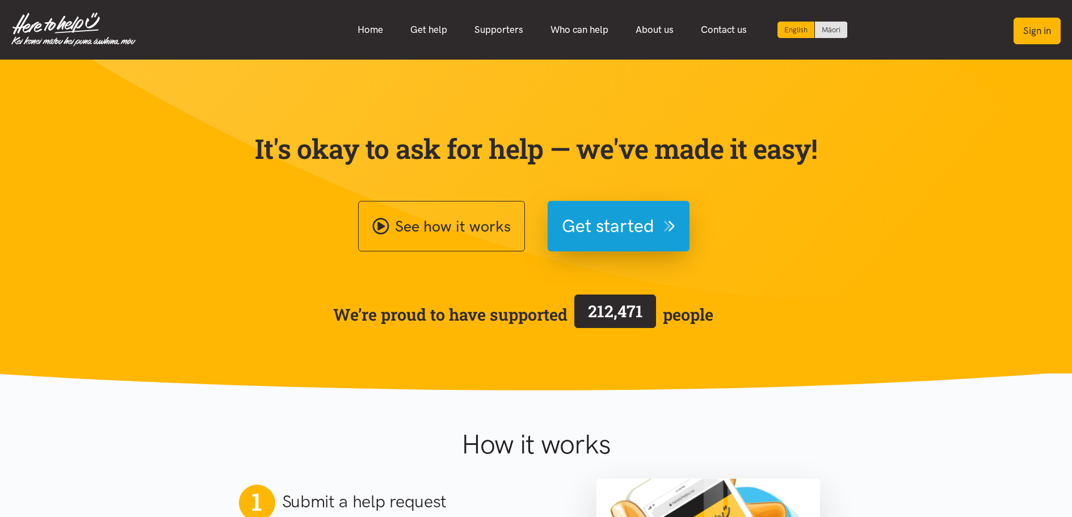
click at [1029, 29] on button "Sign in" at bounding box center [1037, 31] width 47 height 27
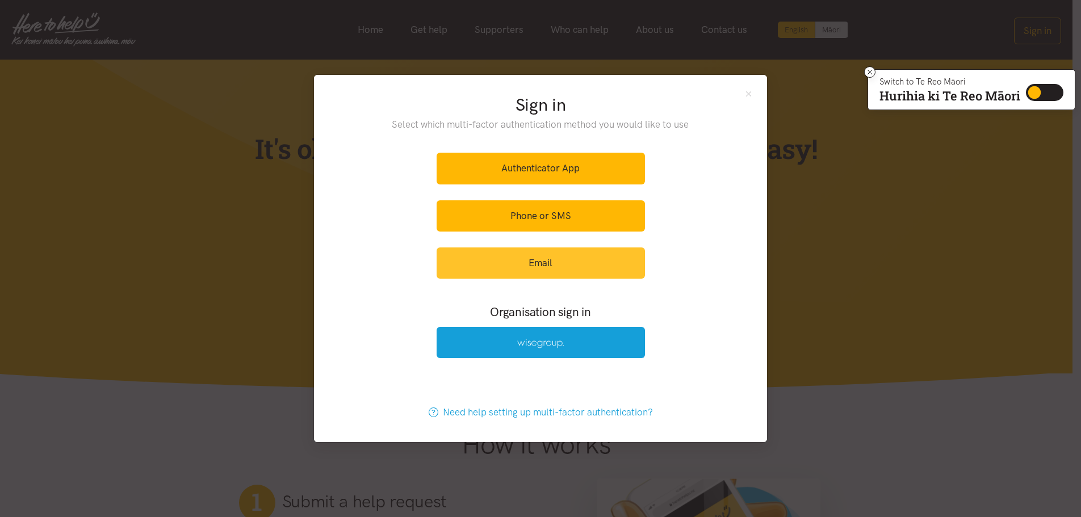
click at [537, 262] on link "Email" at bounding box center [540, 262] width 208 height 31
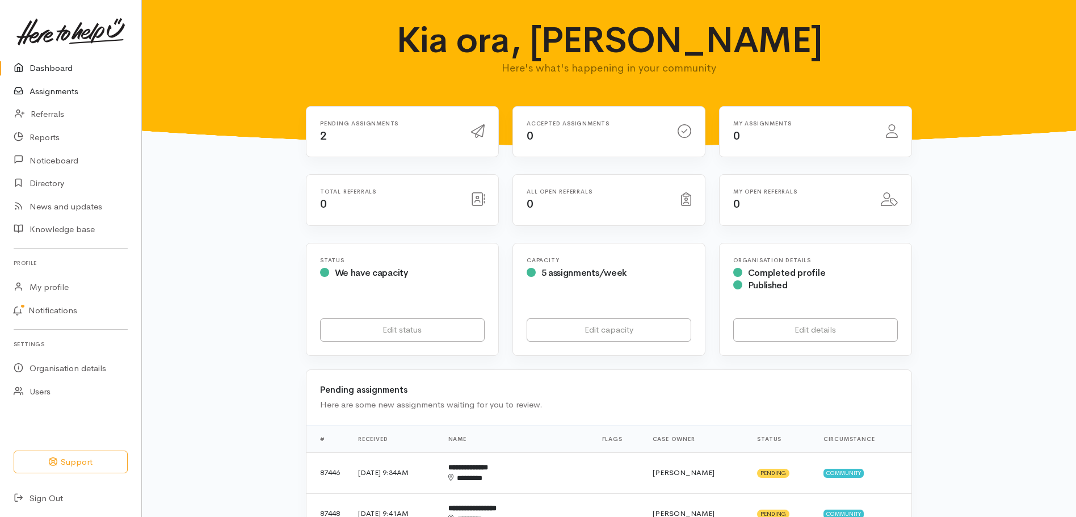
click at [50, 93] on link "Assignments" at bounding box center [70, 91] width 141 height 23
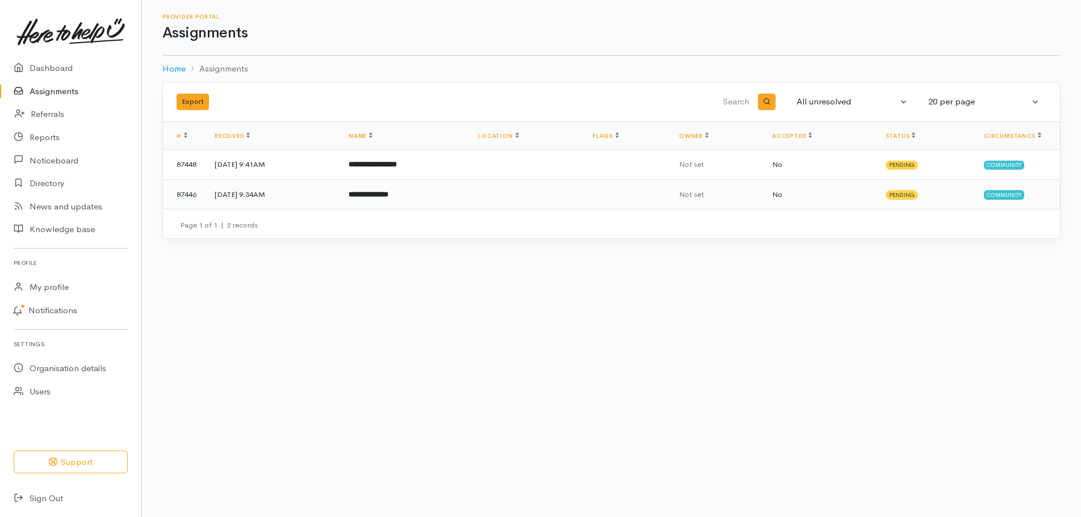
click at [265, 194] on td "11 Aug 2025, 9:34AM" at bounding box center [272, 194] width 134 height 30
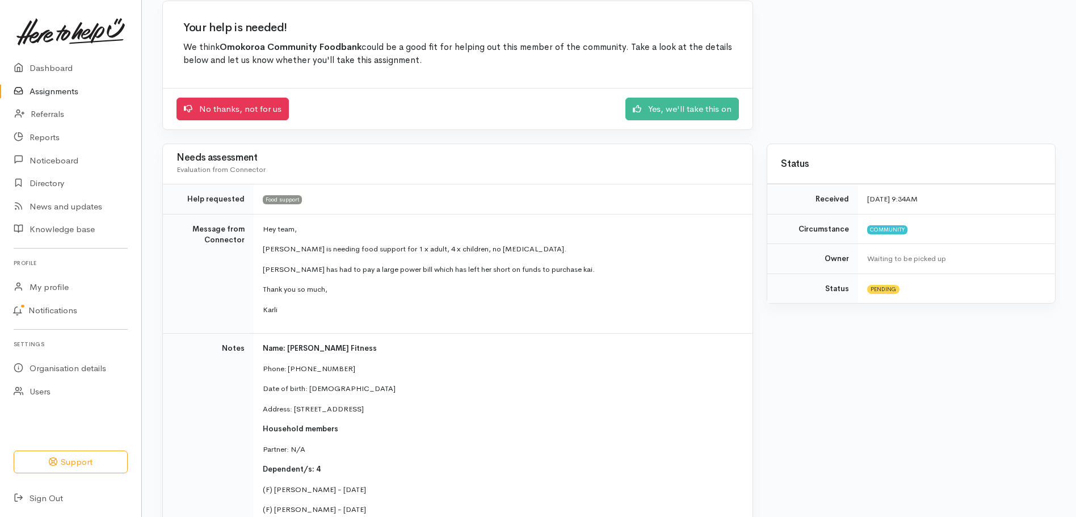
scroll to position [114, 0]
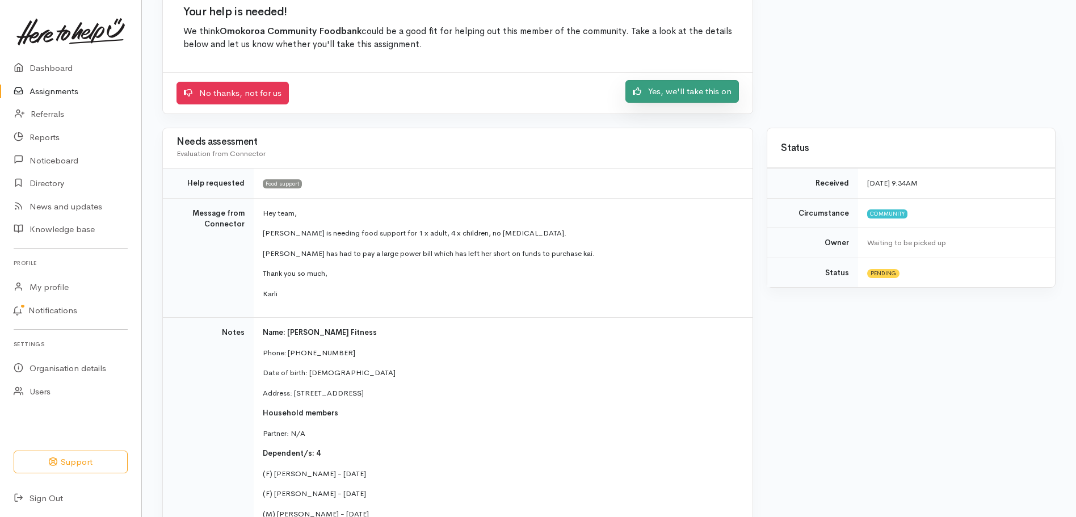
click at [708, 92] on link "Yes, we'll take this on" at bounding box center [682, 91] width 114 height 23
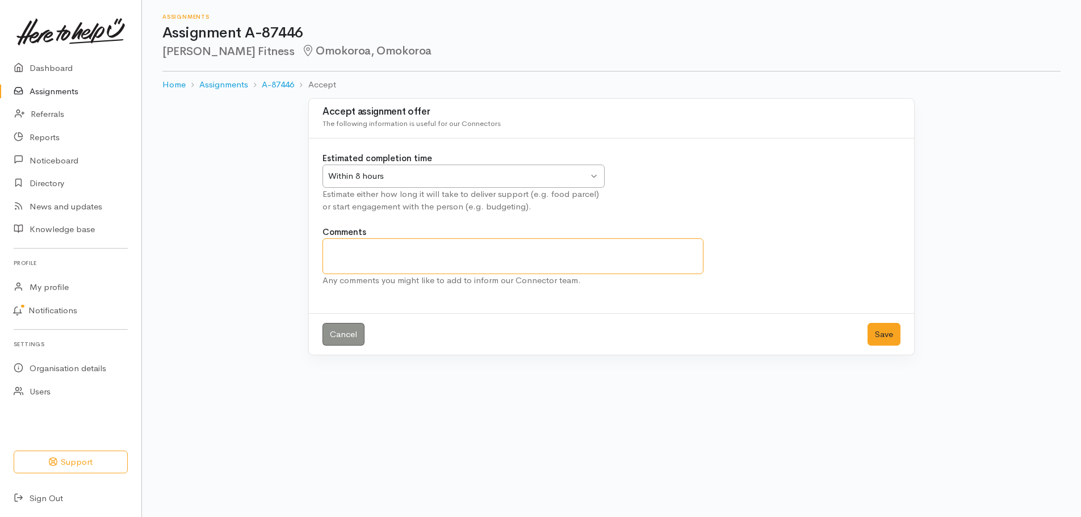
click at [343, 251] on textarea "Comments" at bounding box center [512, 256] width 381 height 36
click at [384, 247] on textarea "Melissa will coillect today." at bounding box center [512, 256] width 381 height 36
click at [329, 246] on textarea "Melissa will collect today." at bounding box center [512, 256] width 381 height 36
type textarea "Melissa will collect today."
click at [350, 331] on link "Cancel" at bounding box center [343, 334] width 42 height 23
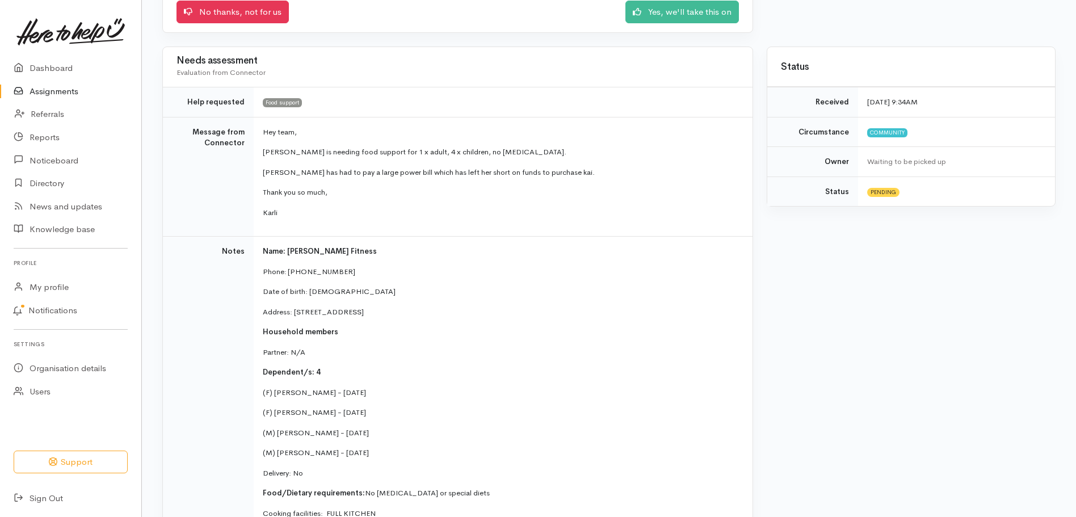
scroll to position [114, 0]
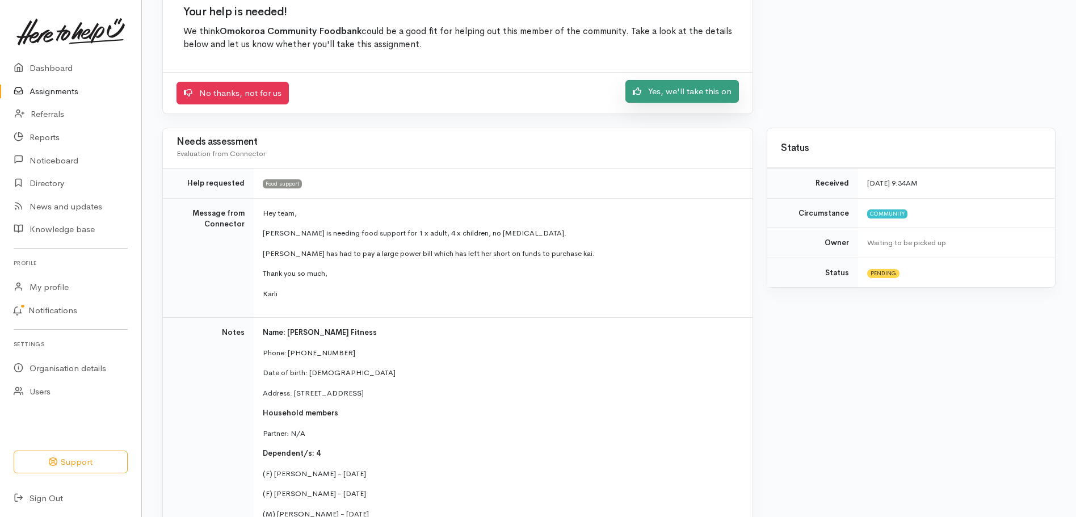
click at [659, 91] on link "Yes, we'll take this on" at bounding box center [682, 91] width 114 height 23
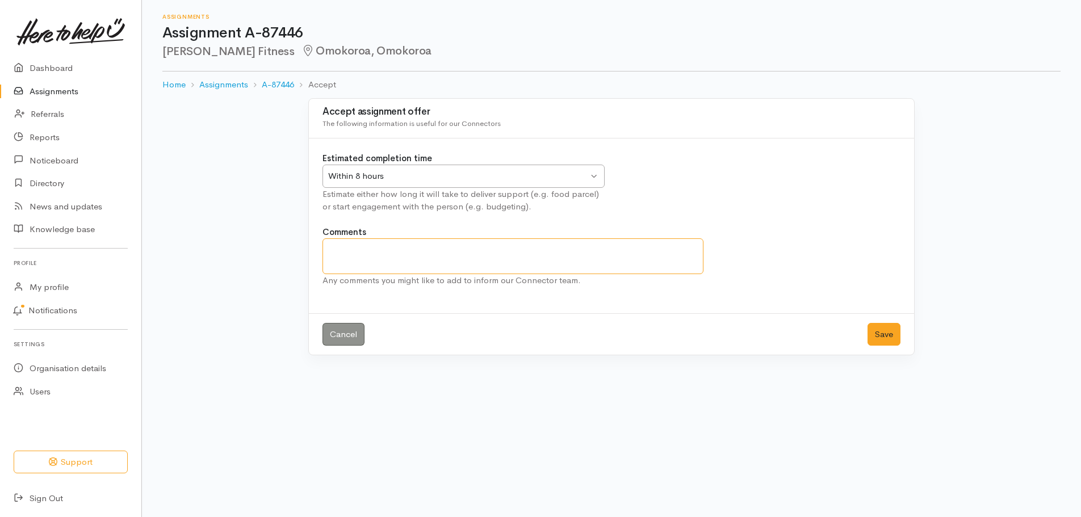
click at [340, 251] on textarea "Comments" at bounding box center [512, 256] width 381 height 36
click at [369, 249] on textarea "Melissa willl collect parcel before 12 today." at bounding box center [512, 256] width 381 height 36
type textarea "Melissa will collect parcel before 12 today."
click at [886, 335] on button "Save" at bounding box center [883, 334] width 33 height 23
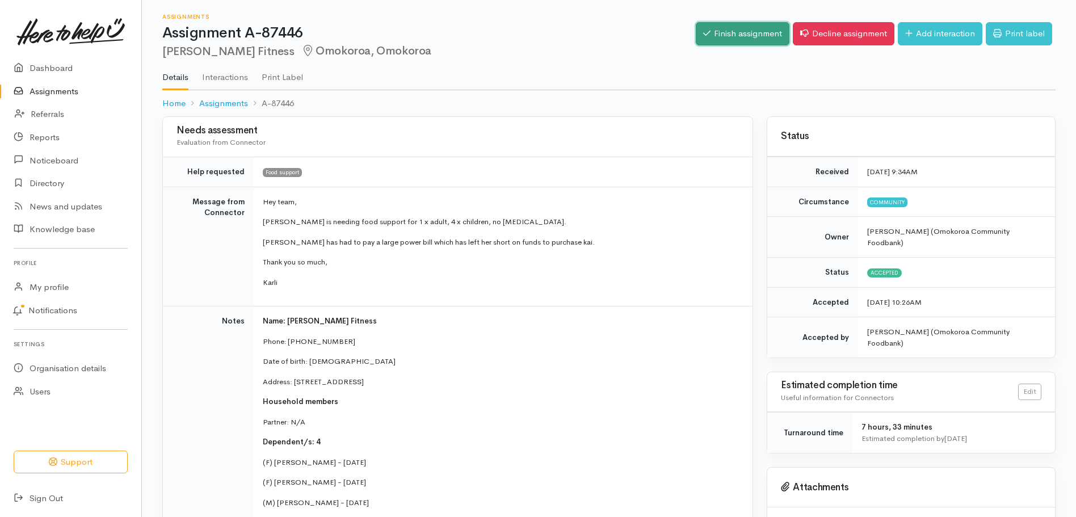
click at [729, 35] on link "Finish assignment" at bounding box center [743, 33] width 94 height 23
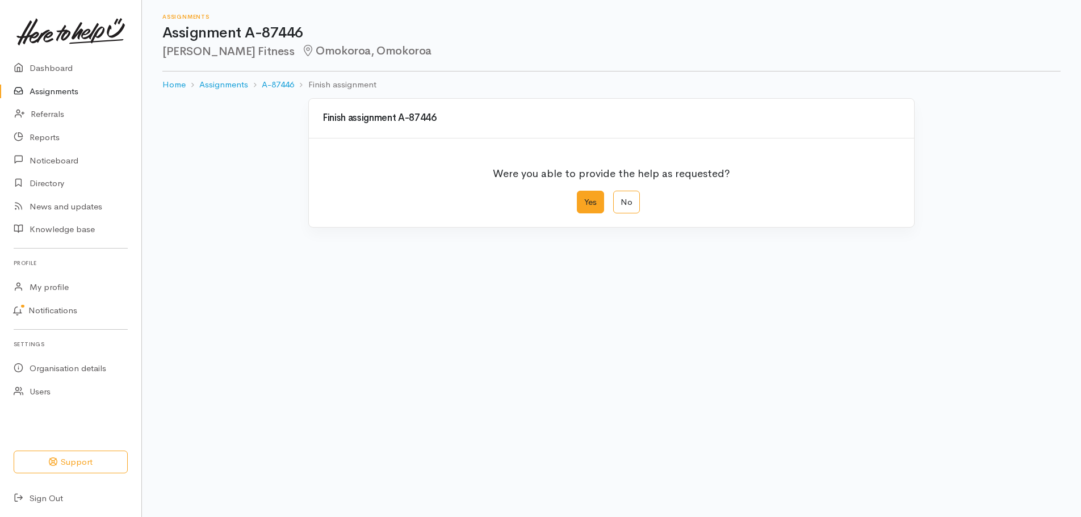
click at [591, 200] on label "Yes" at bounding box center [590, 202] width 27 height 23
click at [584, 198] on input "Yes" at bounding box center [580, 194] width 7 height 7
radio input "true"
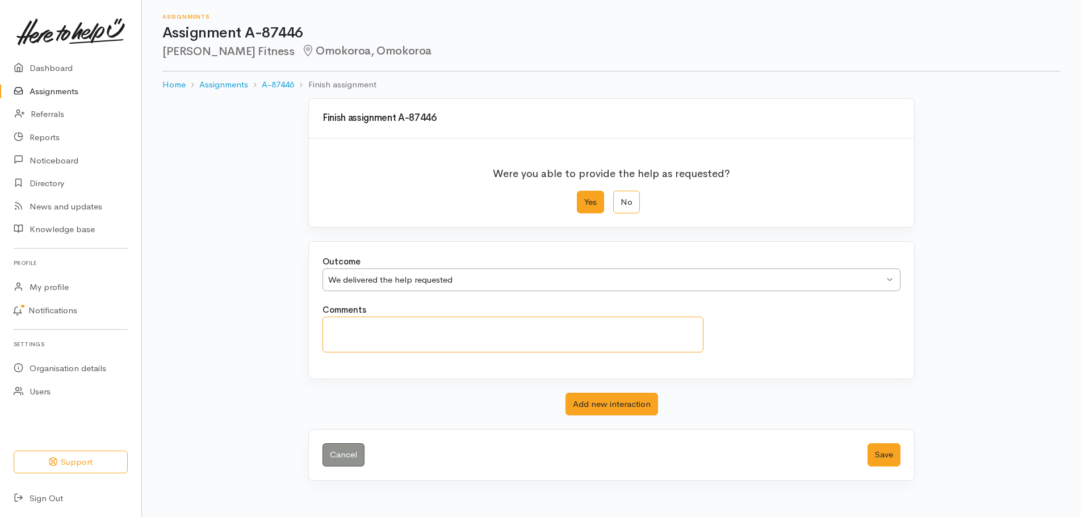
click at [345, 335] on textarea "Comments" at bounding box center [512, 335] width 381 height 36
type textarea "She will collect today."
click at [880, 455] on button "Save" at bounding box center [883, 454] width 33 height 23
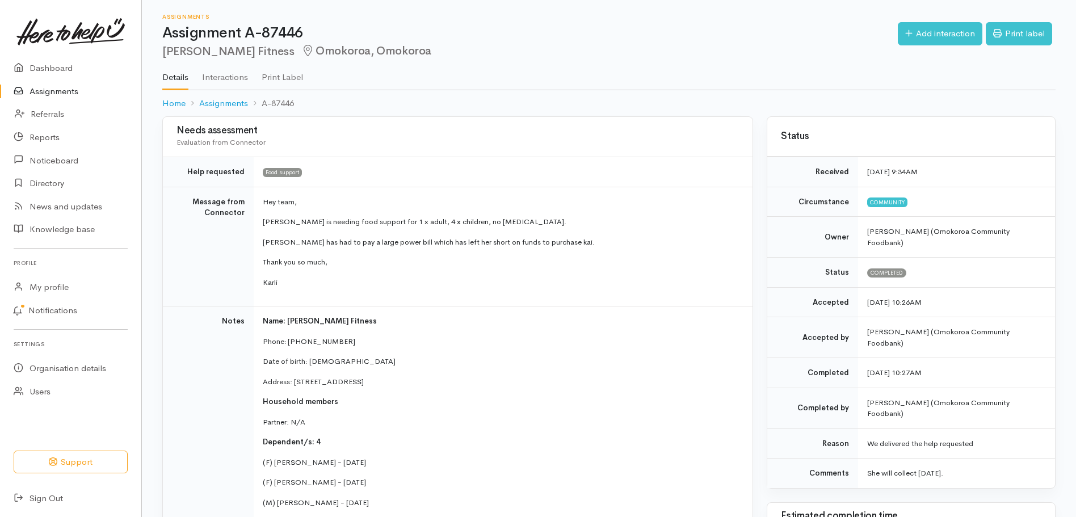
click at [53, 91] on link "Assignments" at bounding box center [70, 91] width 141 height 23
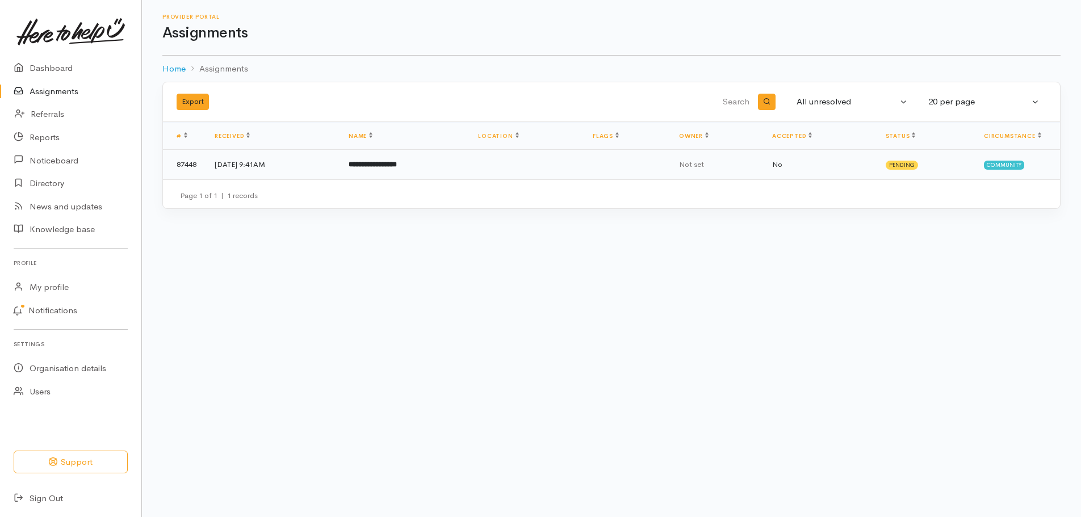
click at [397, 163] on b "**********" at bounding box center [372, 164] width 48 height 7
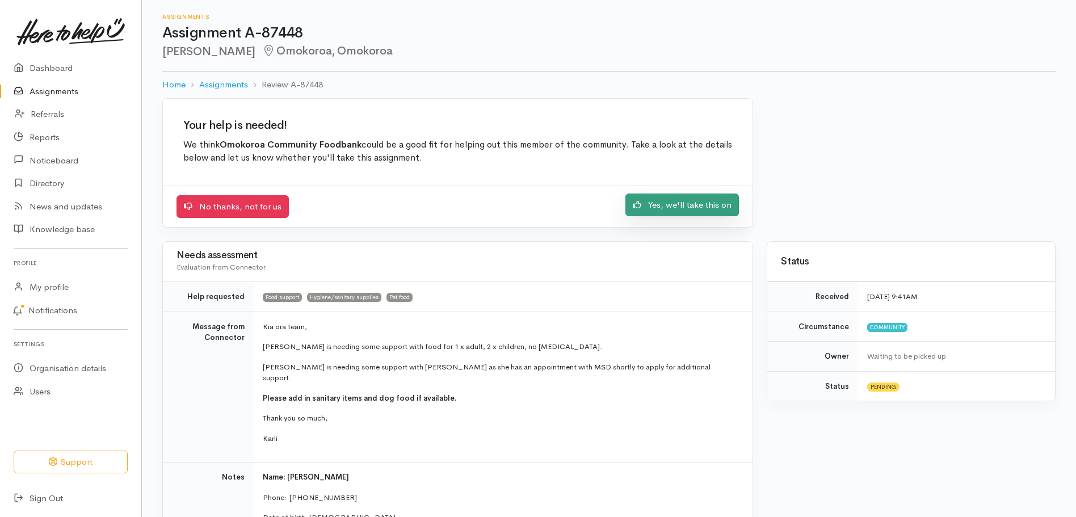
click at [695, 205] on link "Yes, we'll take this on" at bounding box center [682, 205] width 114 height 23
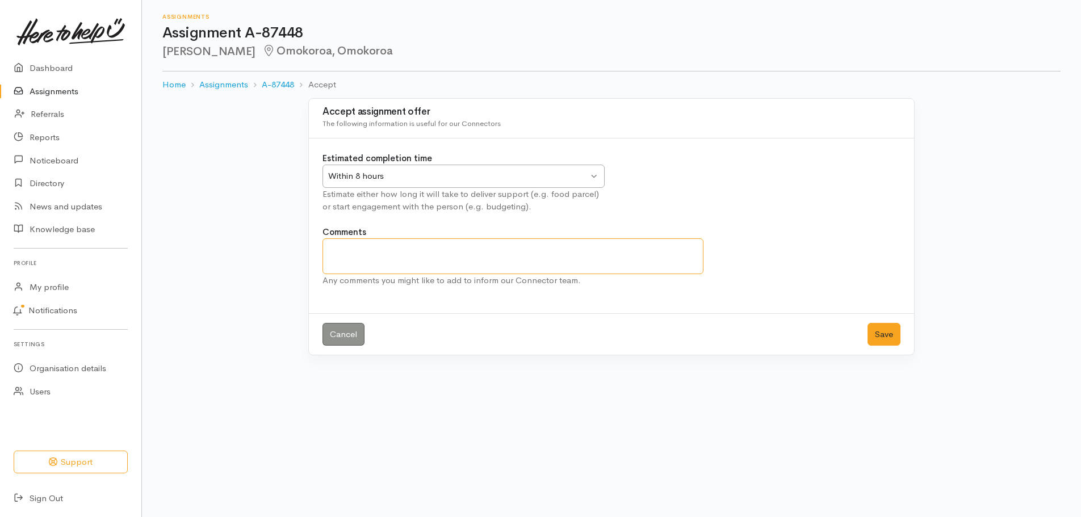
click at [331, 252] on textarea "Comments" at bounding box center [512, 256] width 381 height 36
click at [381, 247] on textarea "Samantha wilkl coillect this morning.," at bounding box center [512, 256] width 381 height 36
drag, startPoint x: 390, startPoint y: 247, endPoint x: 396, endPoint y: 245, distance: 5.8
click at [396, 245] on textarea "Samantha will coillect this morning.," at bounding box center [512, 256] width 381 height 36
click at [390, 249] on textarea "Samantha will coillect this morning.," at bounding box center [512, 256] width 381 height 36
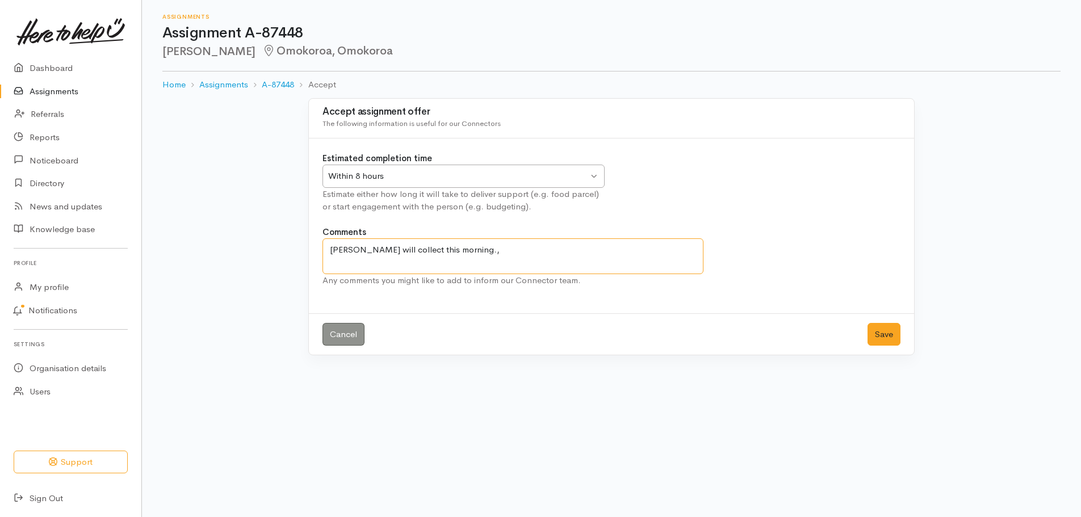
drag, startPoint x: 329, startPoint y: 249, endPoint x: 347, endPoint y: 275, distance: 31.8
click at [330, 249] on textarea "Samantha will collect this morning.," at bounding box center [512, 256] width 381 height 36
drag, startPoint x: 434, startPoint y: 247, endPoint x: 442, endPoint y: 248, distance: 7.5
click at [434, 247] on textarea "Left message for Samantha will collect this morning.," at bounding box center [512, 256] width 381 height 36
click at [442, 247] on textarea "Left message for Samantha towill collect this morning." at bounding box center [512, 256] width 381 height 36
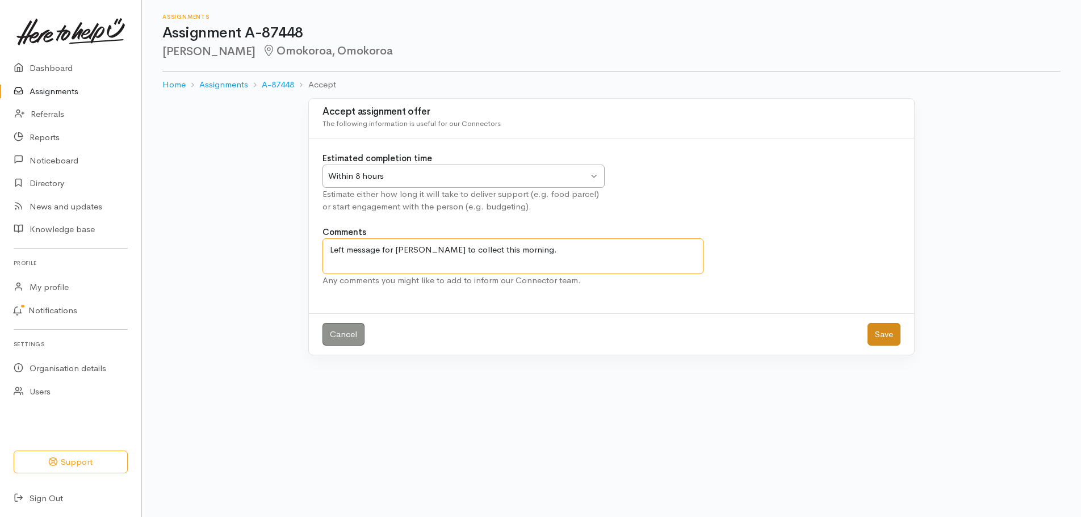
type textarea "Left message for Samantha to collect this morning."
drag, startPoint x: 889, startPoint y: 334, endPoint x: 791, endPoint y: 306, distance: 102.2
click at [888, 333] on button "Save" at bounding box center [883, 334] width 33 height 23
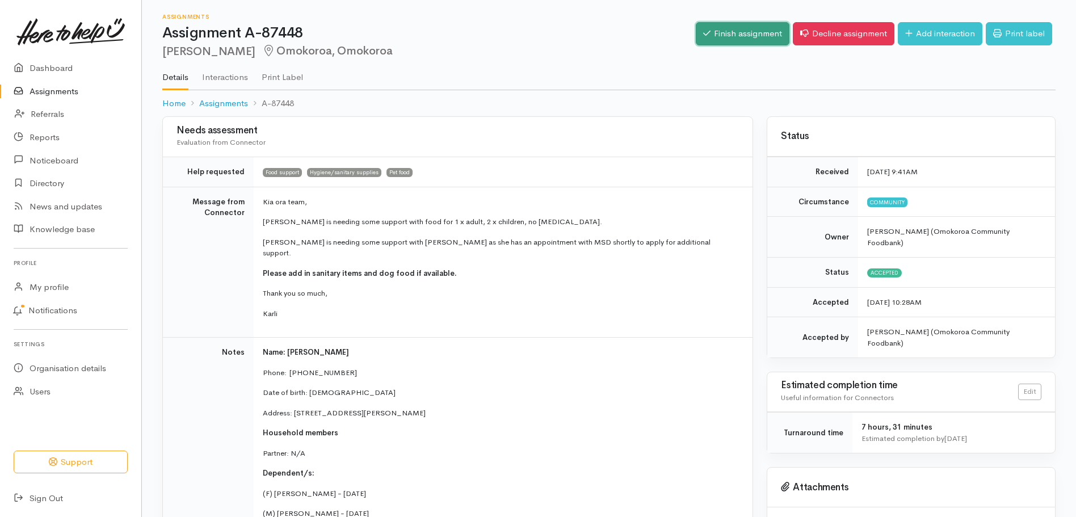
click at [738, 36] on link "Finish assignment" at bounding box center [743, 33] width 94 height 23
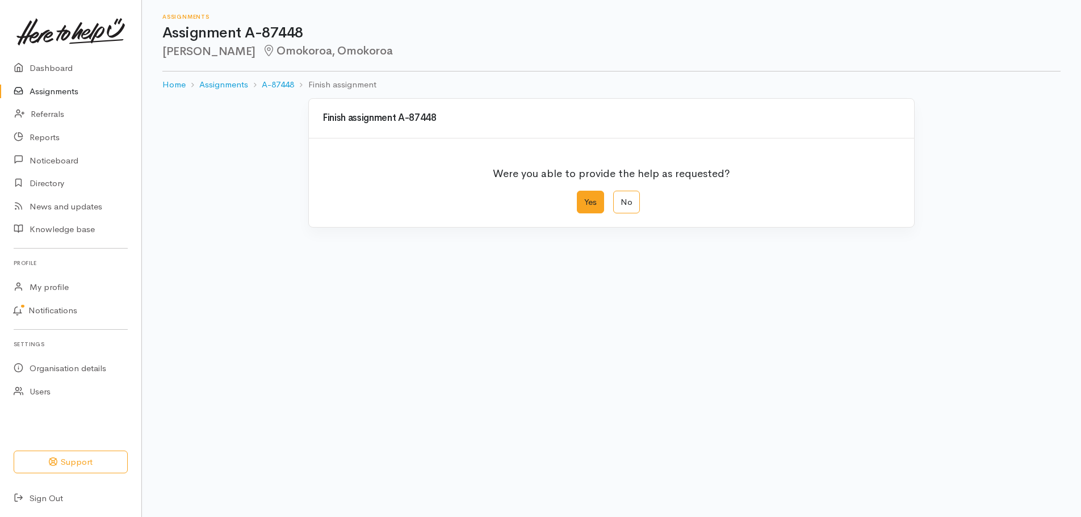
click at [581, 204] on label "Yes" at bounding box center [590, 202] width 27 height 23
click at [581, 198] on input "Yes" at bounding box center [580, 194] width 7 height 7
radio input "true"
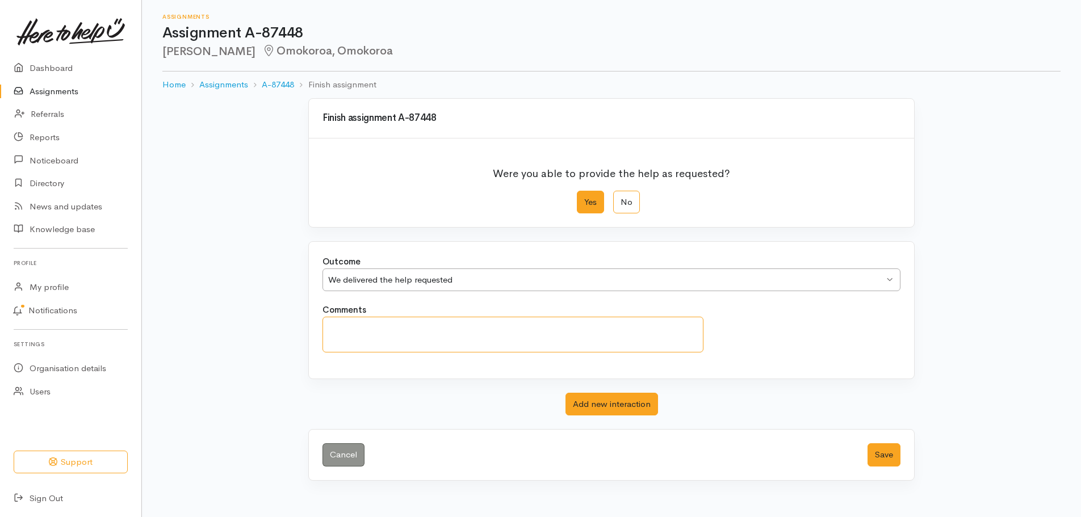
click at [343, 331] on textarea "Comments" at bounding box center [512, 335] width 381 height 36
type textarea "Left message for her to collect before 12 [DATE]."
click at [881, 456] on button "Save" at bounding box center [883, 454] width 33 height 23
